Goal: Information Seeking & Learning: Check status

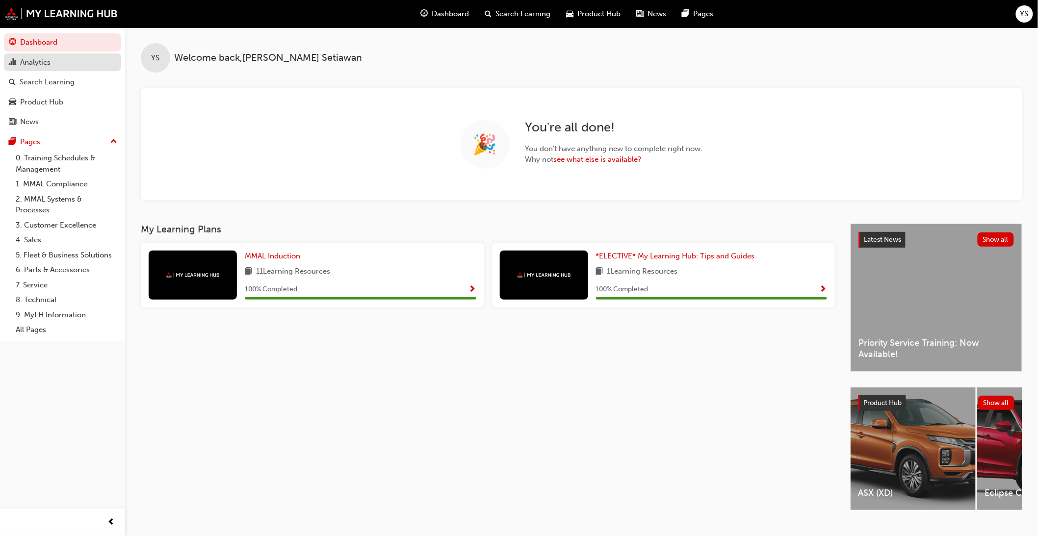
click at [36, 68] on div "Analytics" at bounding box center [35, 62] width 30 height 11
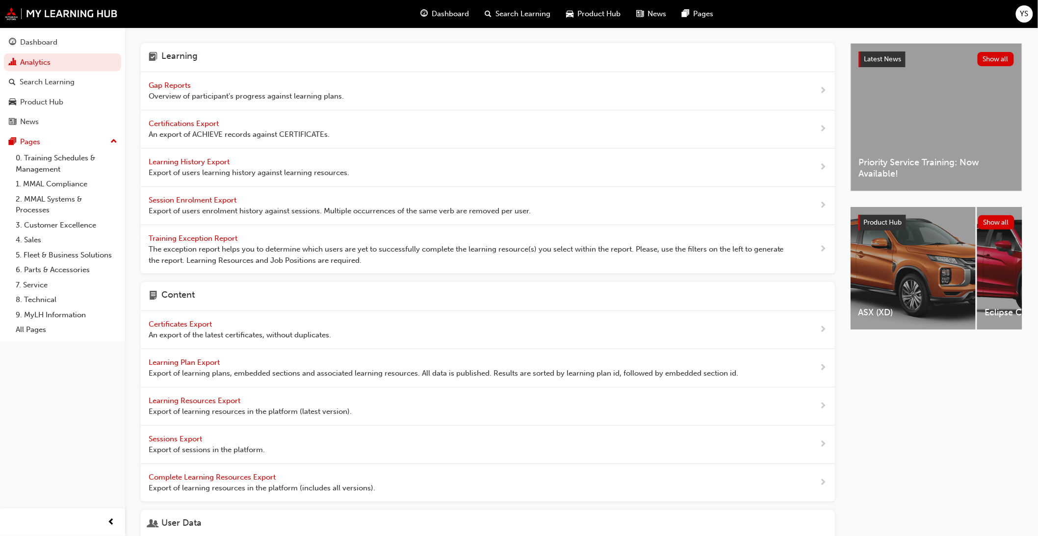
click at [188, 91] on span "Overview of participant's progress against learning plans." at bounding box center [246, 96] width 195 height 11
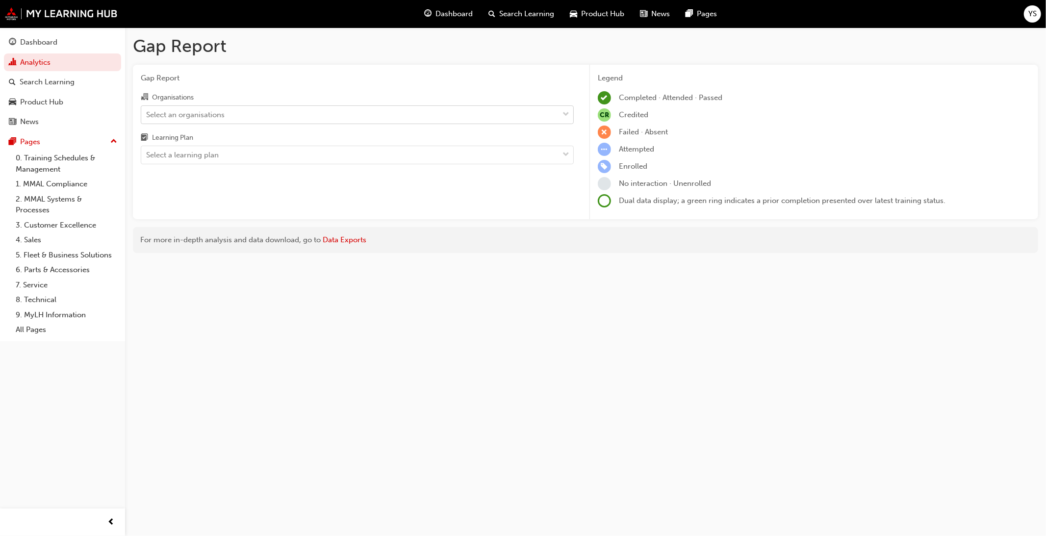
click at [253, 112] on div "Select an organisations" at bounding box center [349, 114] width 417 height 17
click at [147, 112] on input "Organisations Select an organisations" at bounding box center [146, 114] width 1 height 8
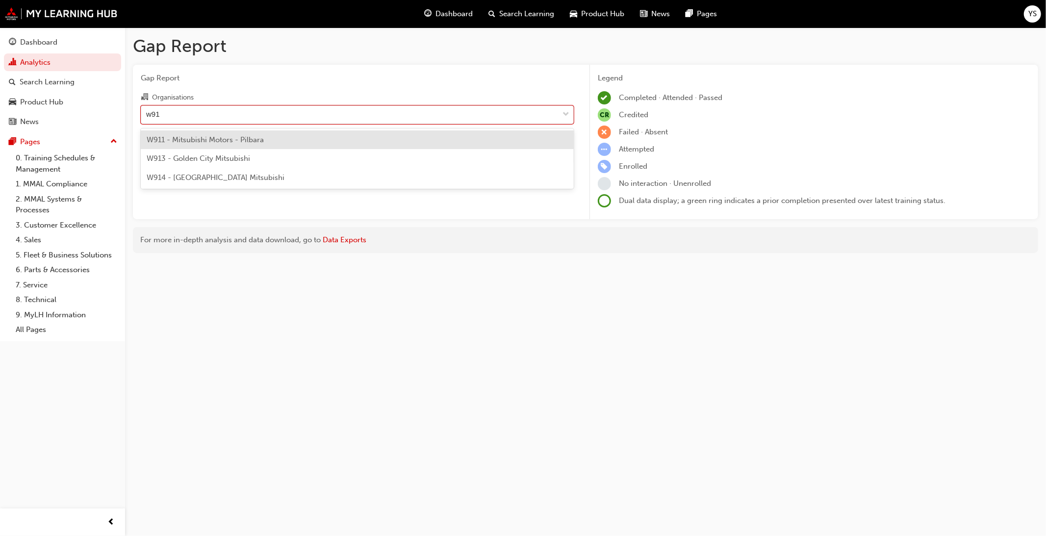
type input "w914"
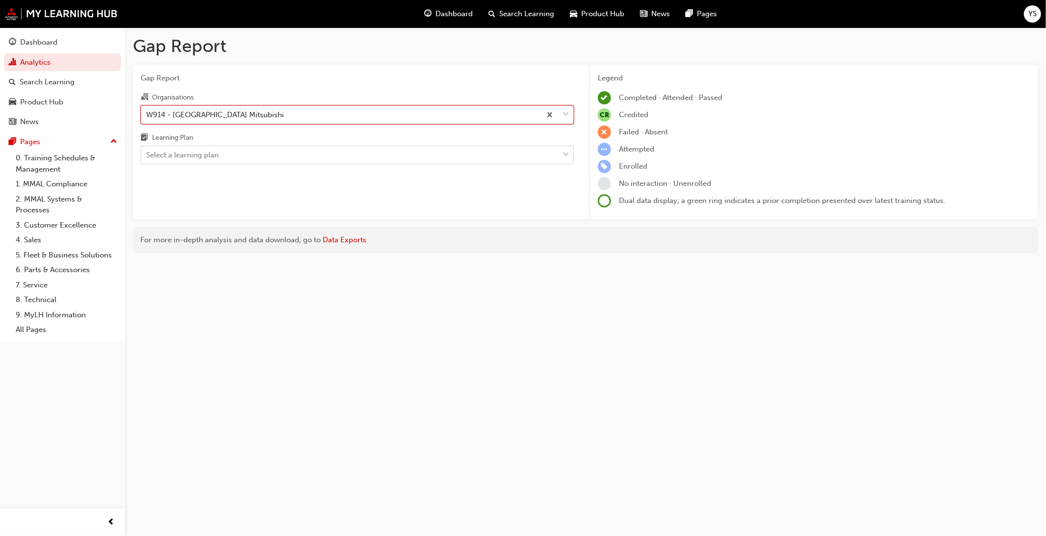
click at [333, 161] on div "Select a learning plan" at bounding box center [349, 155] width 417 height 17
click at [147, 159] on input "Learning Plan Select a learning plan" at bounding box center [146, 155] width 1 height 8
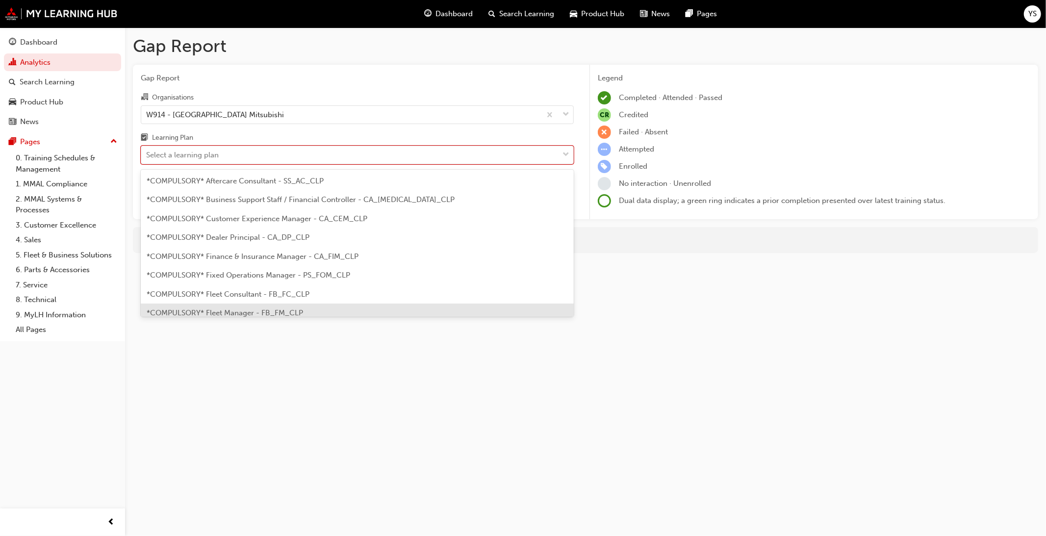
click at [321, 307] on div "*COMPULSORY* Fleet Manager - FB_FM_CLP" at bounding box center [357, 313] width 433 height 19
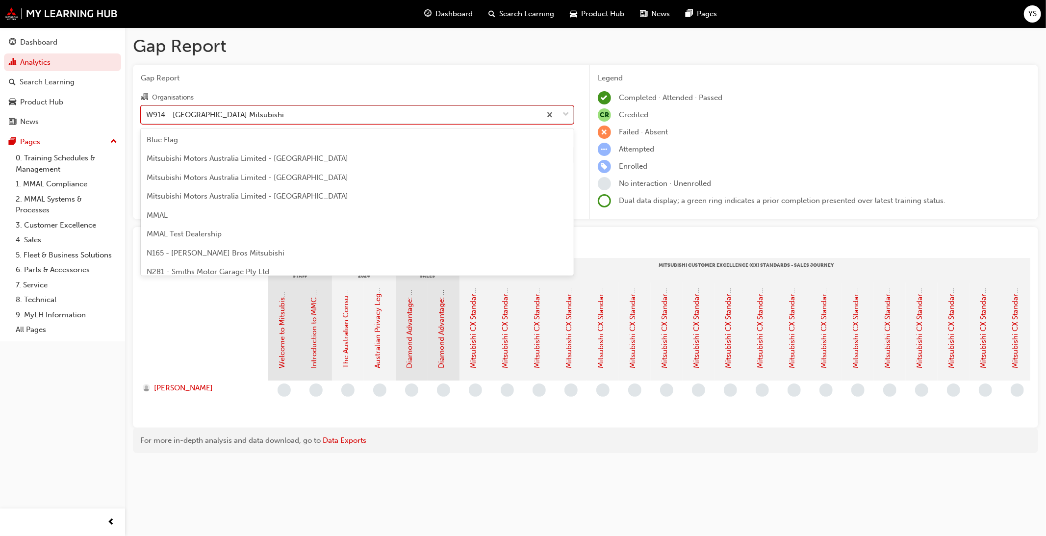
click at [285, 115] on div "W914 - [GEOGRAPHIC_DATA] Mitsubishi" at bounding box center [341, 114] width 400 height 17
click at [147, 115] on input "Organisations option W914 - [GEOGRAPHIC_DATA] Mitsubishi, selected. option W914…" at bounding box center [146, 114] width 1 height 8
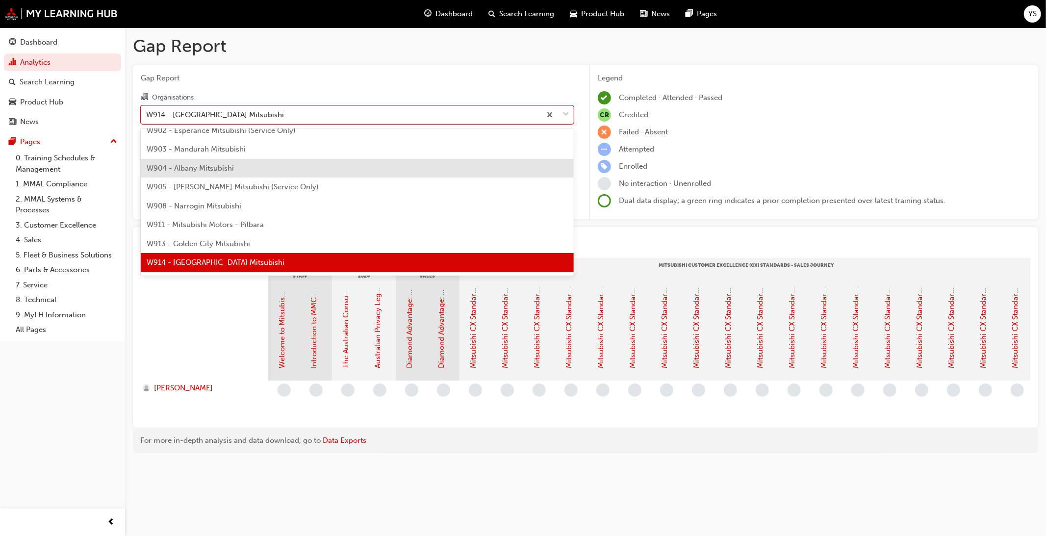
click at [310, 172] on div "W904 - Albany Mitsubishi" at bounding box center [357, 168] width 433 height 19
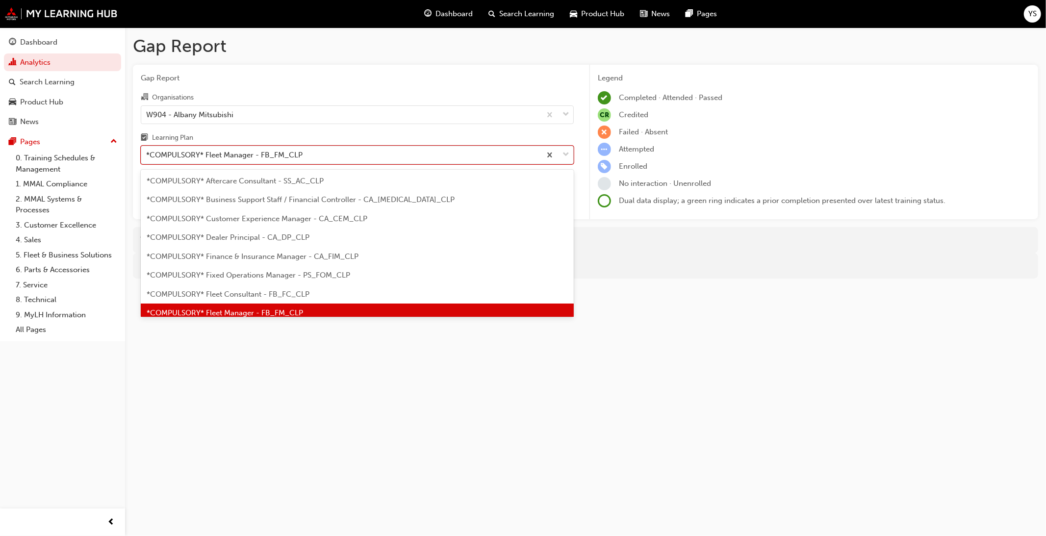
click at [309, 162] on div "*COMPULSORY* Fleet Manager - FB_FM_CLP" at bounding box center [341, 155] width 400 height 17
click at [147, 159] on input "Learning Plan option *COMPULSORY* Fleet Manager - FB_FM_CLP, selected. option *…" at bounding box center [146, 155] width 1 height 8
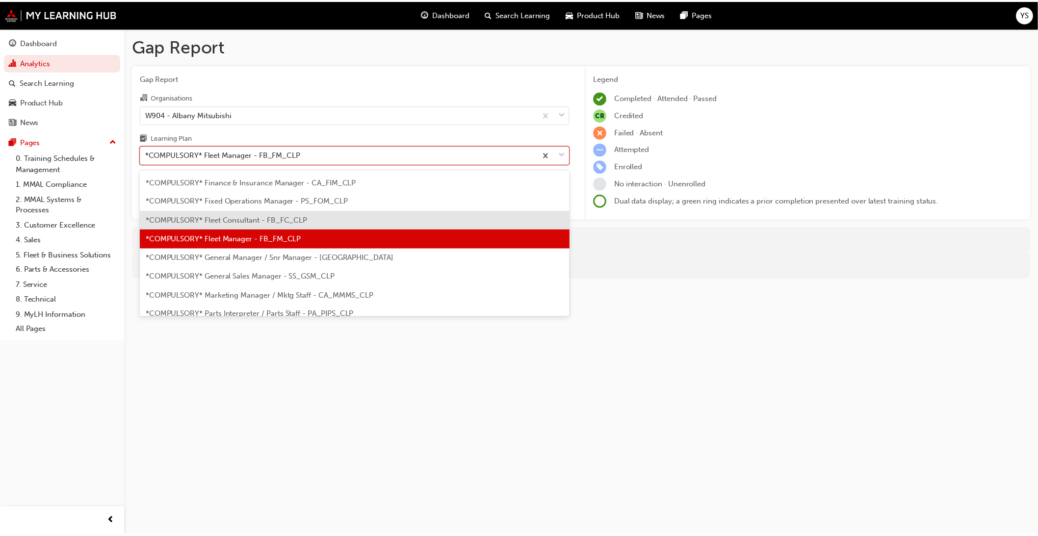
scroll to position [175, 0]
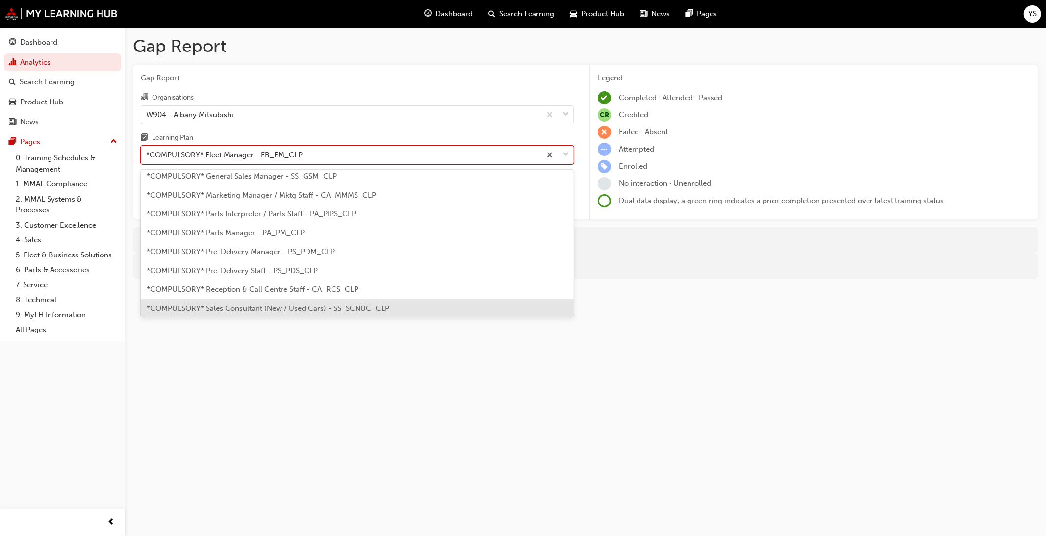
click at [307, 305] on span "*COMPULSORY* Sales Consultant (New / Used Cars) - SS_SCNUC_CLP" at bounding box center [268, 308] width 243 height 9
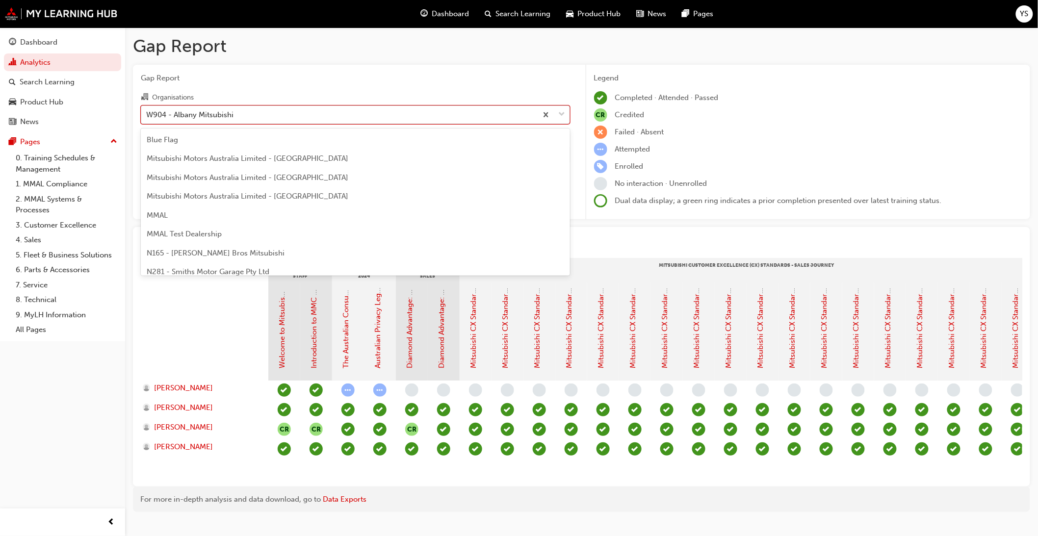
click at [291, 116] on div "W904 - Albany Mitsubishi" at bounding box center [339, 114] width 396 height 17
click at [147, 116] on input "Organisations option W904 - [GEOGRAPHIC_DATA] Mitsubishi, selected. option W904…" at bounding box center [146, 114] width 1 height 8
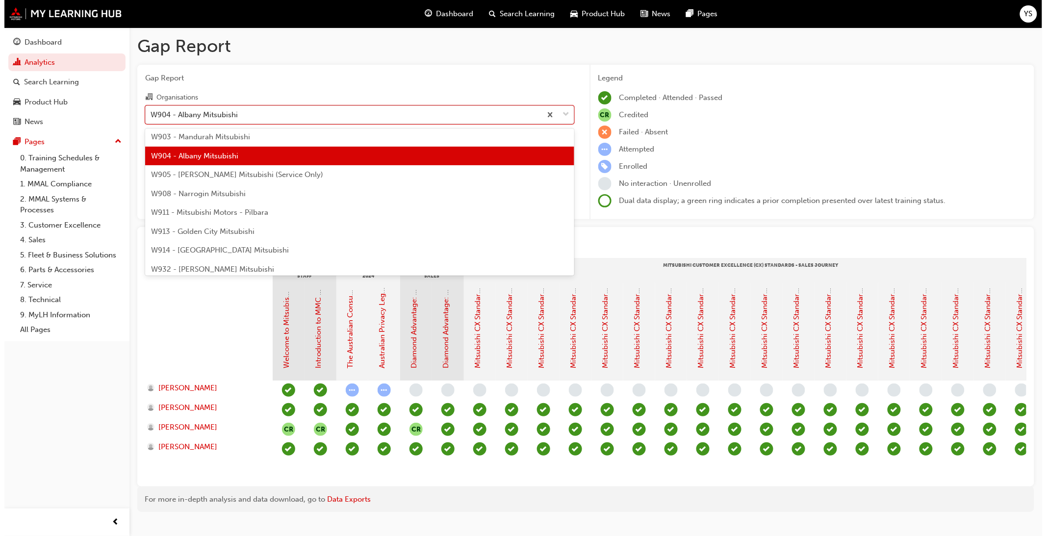
scroll to position [3649, 0]
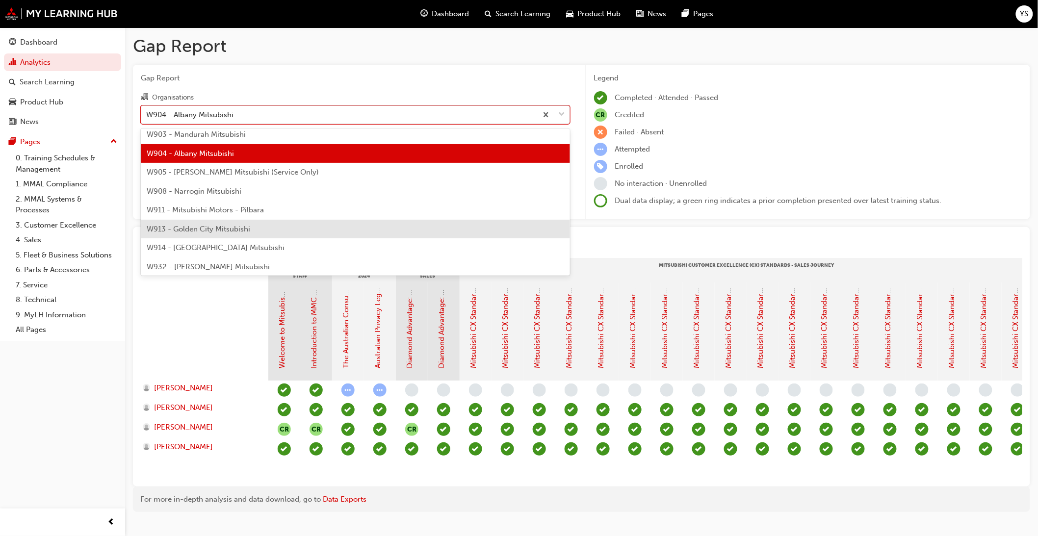
click at [277, 229] on div "W913 - Golden City Mitsubishi" at bounding box center [355, 229] width 429 height 19
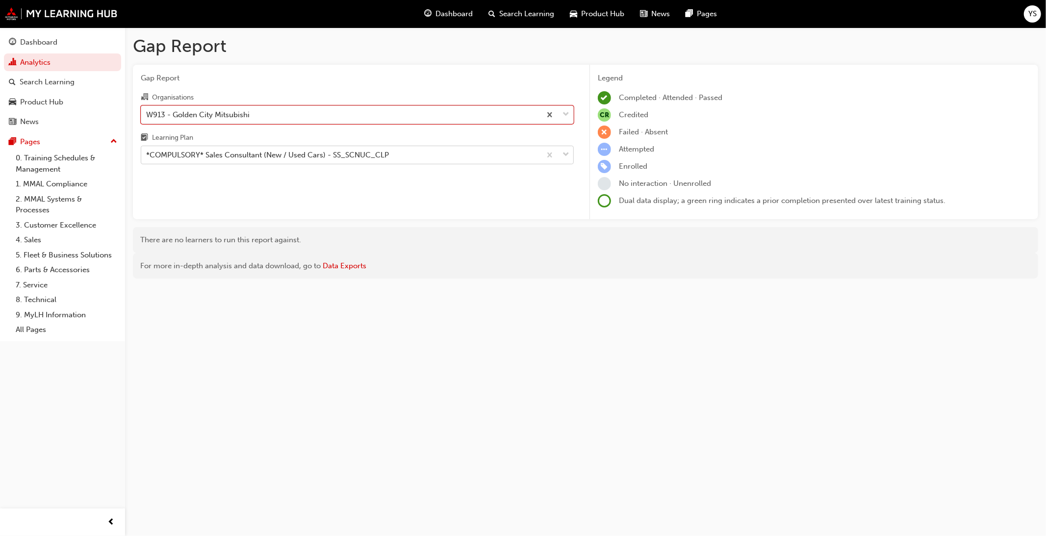
click at [281, 159] on div "*COMPULSORY* Sales Consultant (New / Used Cars) - SS_SCNUC_CLP" at bounding box center [267, 155] width 243 height 11
click at [147, 159] on input "Learning Plan *COMPULSORY* Sales Consultant (New / Used Cars) - SS_SCNUC_CLP" at bounding box center [146, 155] width 1 height 8
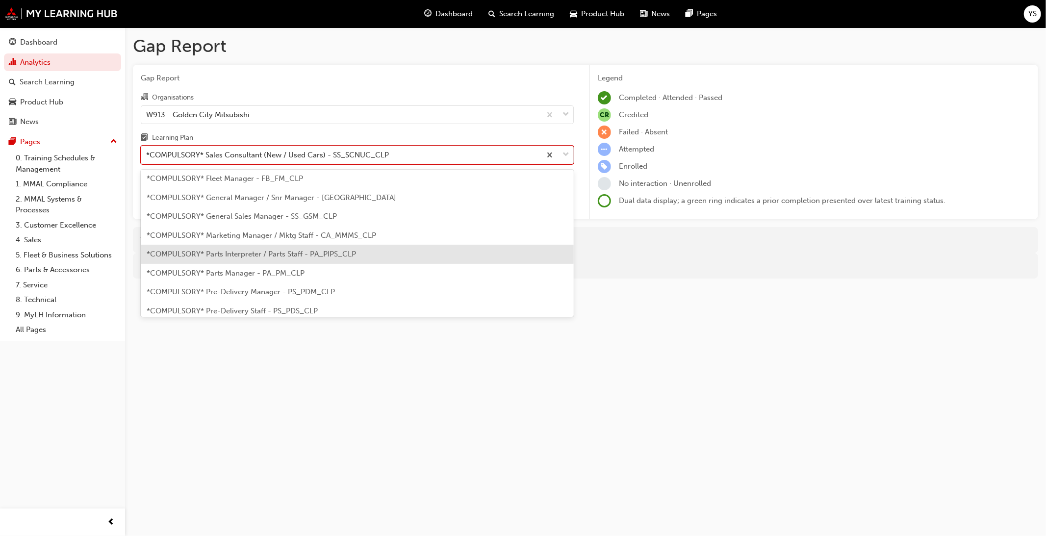
scroll to position [73, 0]
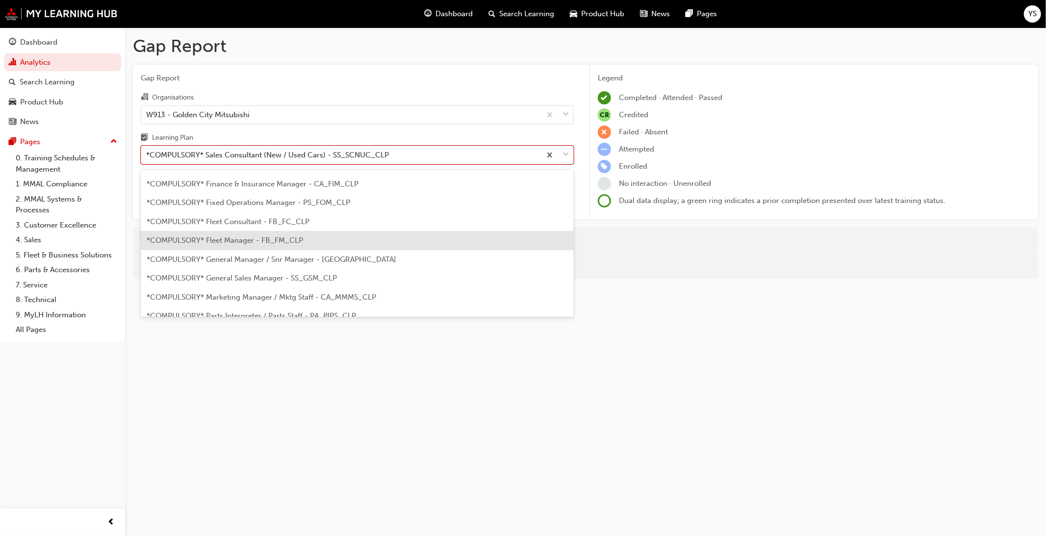
click at [260, 239] on span "*COMPULSORY* Fleet Manager - FB_FM_CLP" at bounding box center [225, 240] width 156 height 9
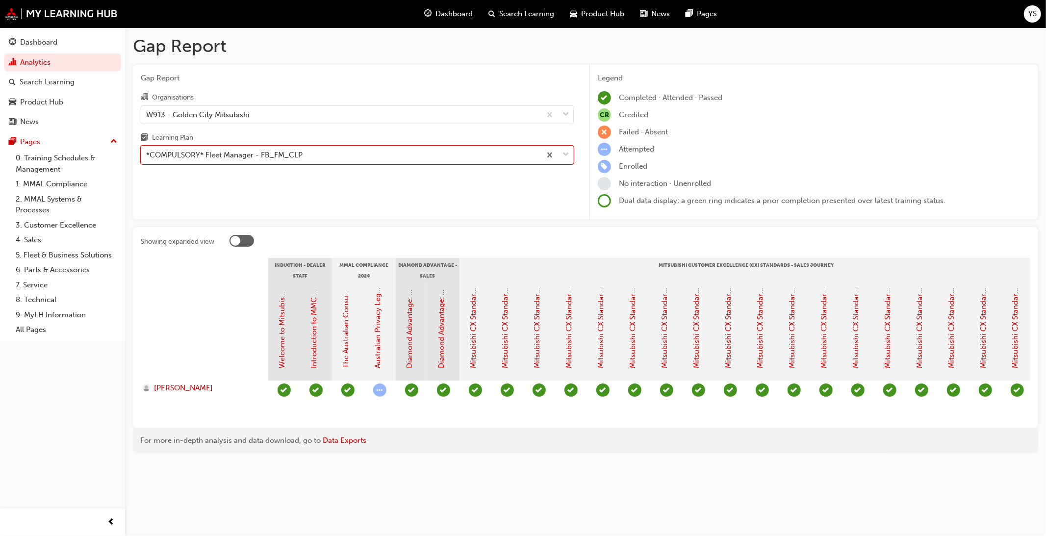
click at [380, 407] on div "Gap Report Gap Report Organisations W913 - Golden City Mitsubishi Learning Plan…" at bounding box center [585, 247] width 921 height 441
click at [377, 407] on div "Gap Report Gap Report Organisations W913 - Golden City Mitsubishi Learning Plan…" at bounding box center [523, 268] width 1046 height 536
click at [329, 407] on div "Gap Report Gap Report Organisations W913 - Golden City Mitsubishi Learning Plan…" at bounding box center [523, 268] width 1046 height 536
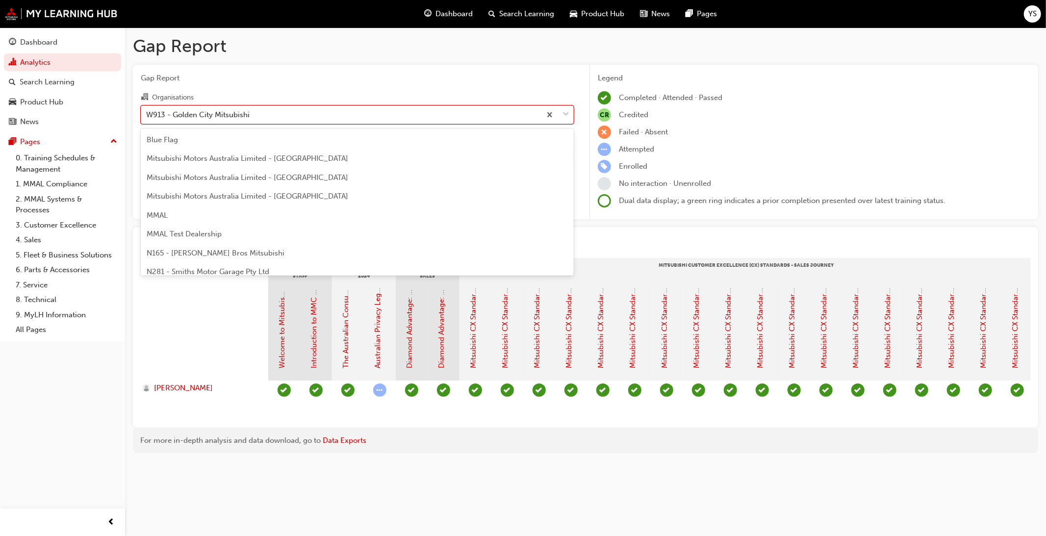
scroll to position [3614, 0]
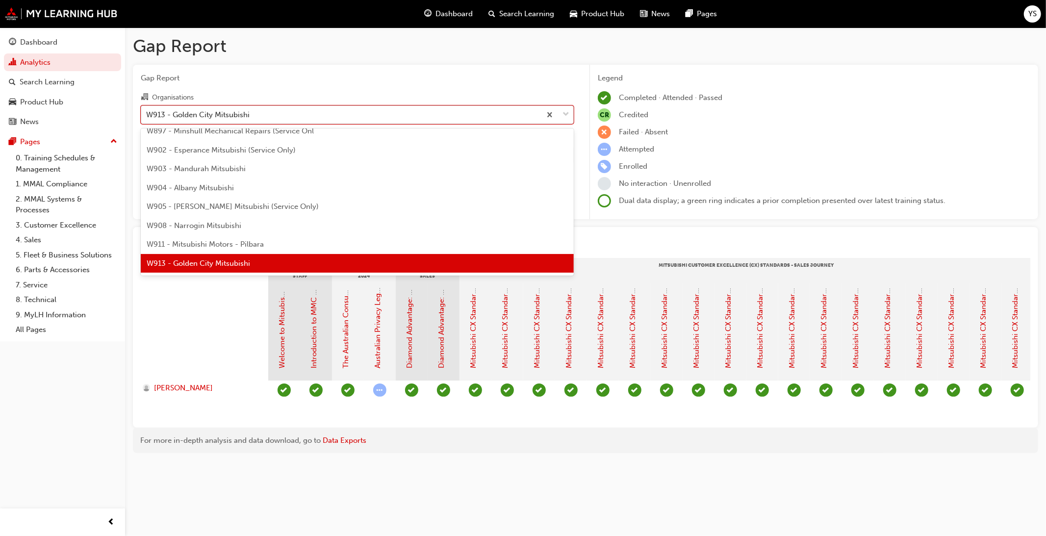
click at [295, 118] on div "W913 - Golden City Mitsubishi" at bounding box center [341, 114] width 400 height 17
click at [147, 118] on input "Organisations option W913 - Golden City Mitsubishi, selected. option W913 - Gol…" at bounding box center [146, 114] width 1 height 8
